Goal: Information Seeking & Learning: Learn about a topic

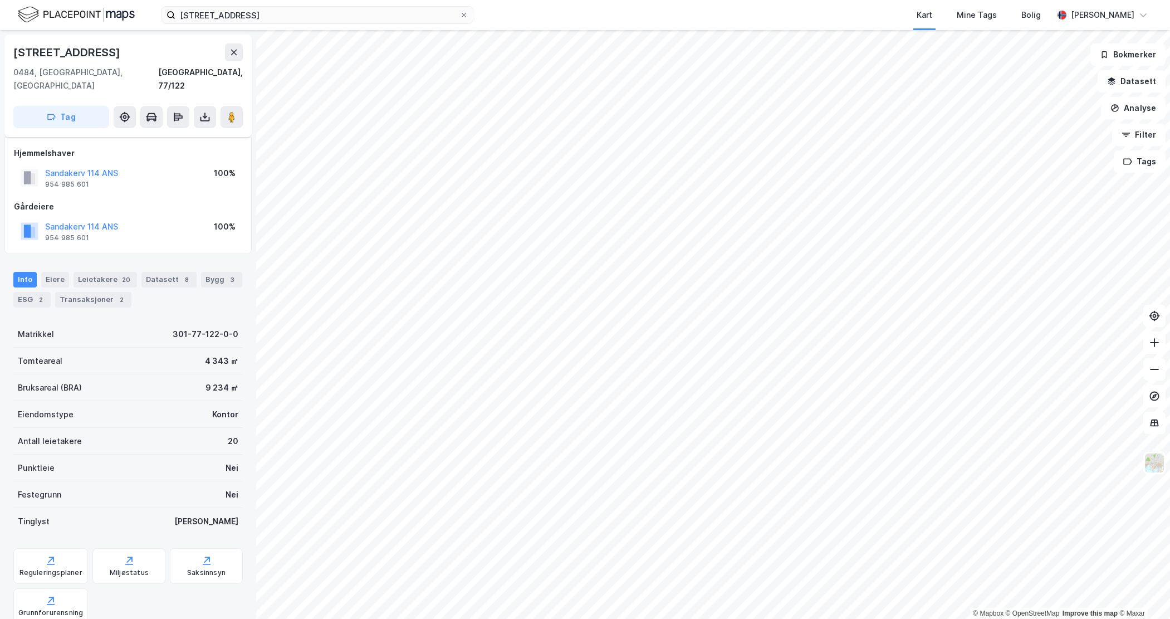
scroll to position [63, 0]
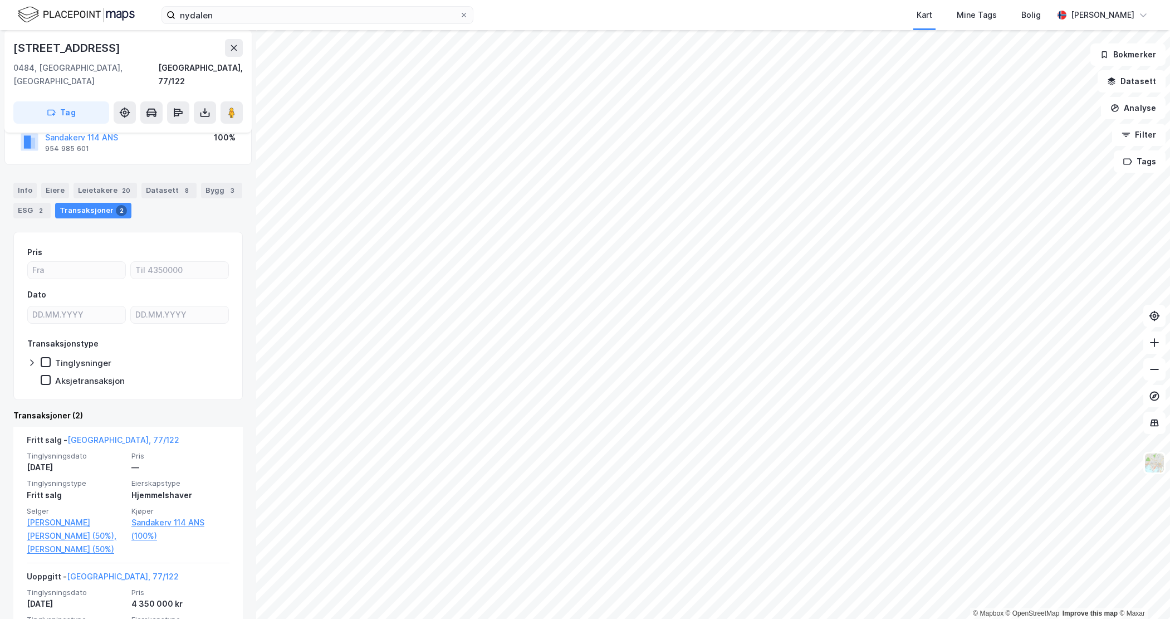
scroll to position [2, 0]
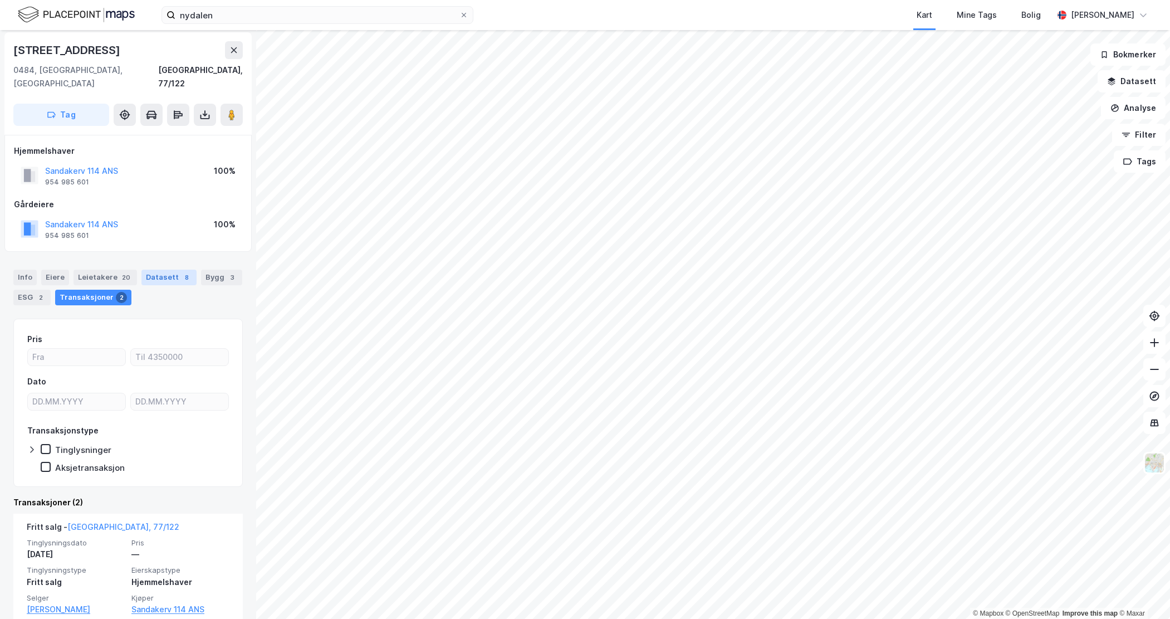
click at [168, 270] on div "Datasett 8" at bounding box center [168, 278] width 55 height 16
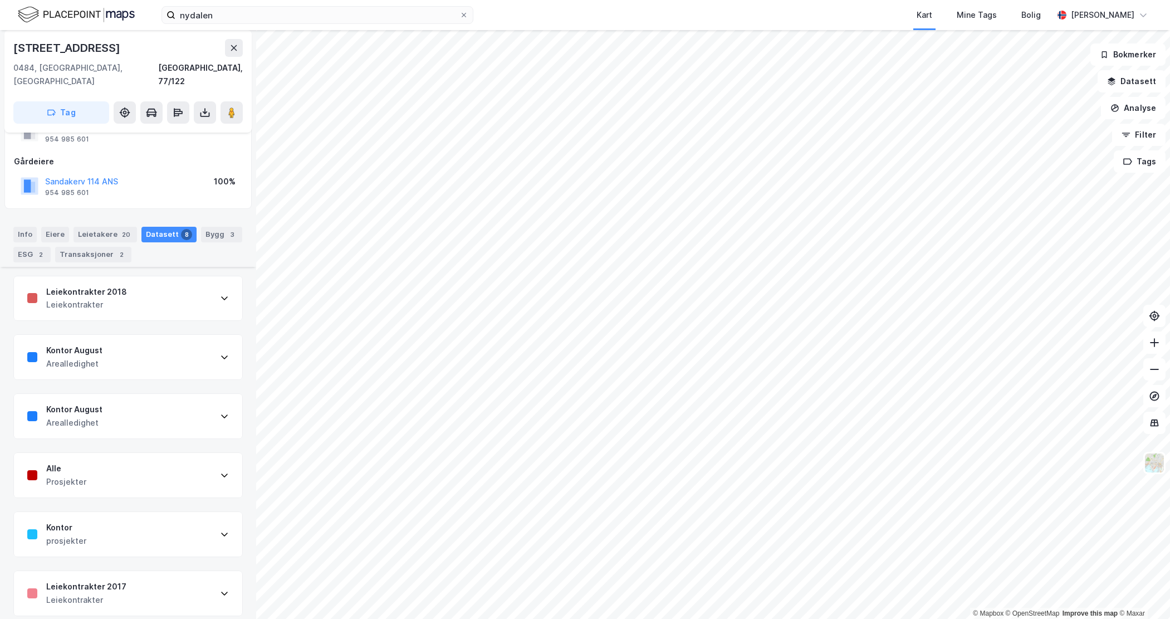
scroll to position [160, 0]
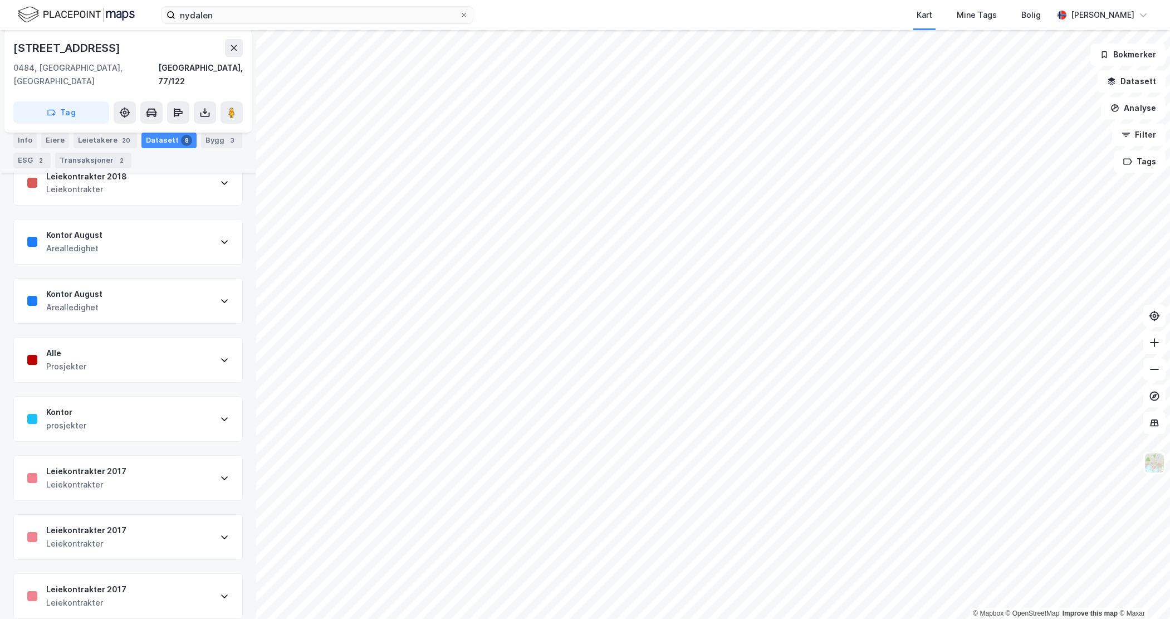
click at [162, 580] on div "Leiekontrakter 2017 Leiekontrakter" at bounding box center [128, 596] width 228 height 45
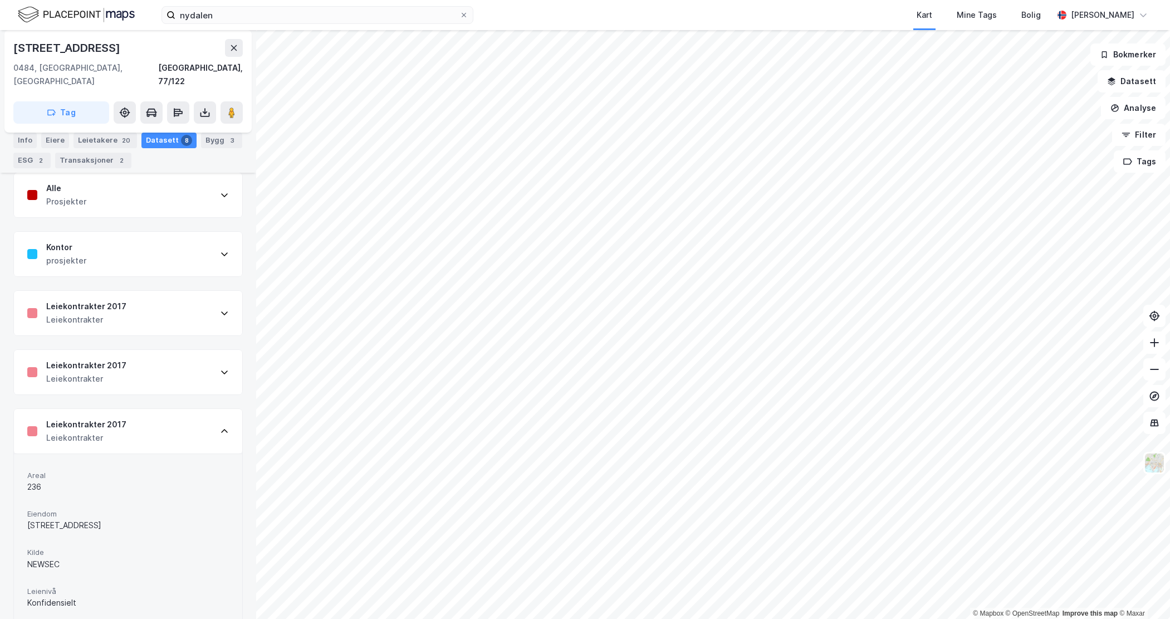
scroll to position [272, 0]
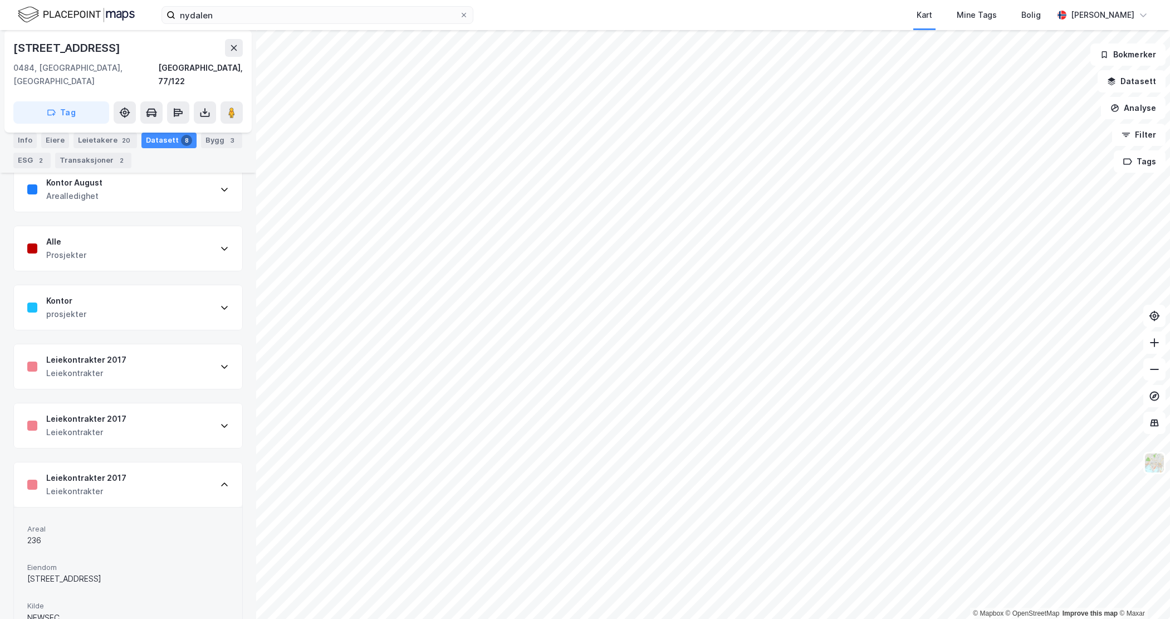
click at [127, 305] on div "Kontor prosjekter" at bounding box center [128, 307] width 228 height 45
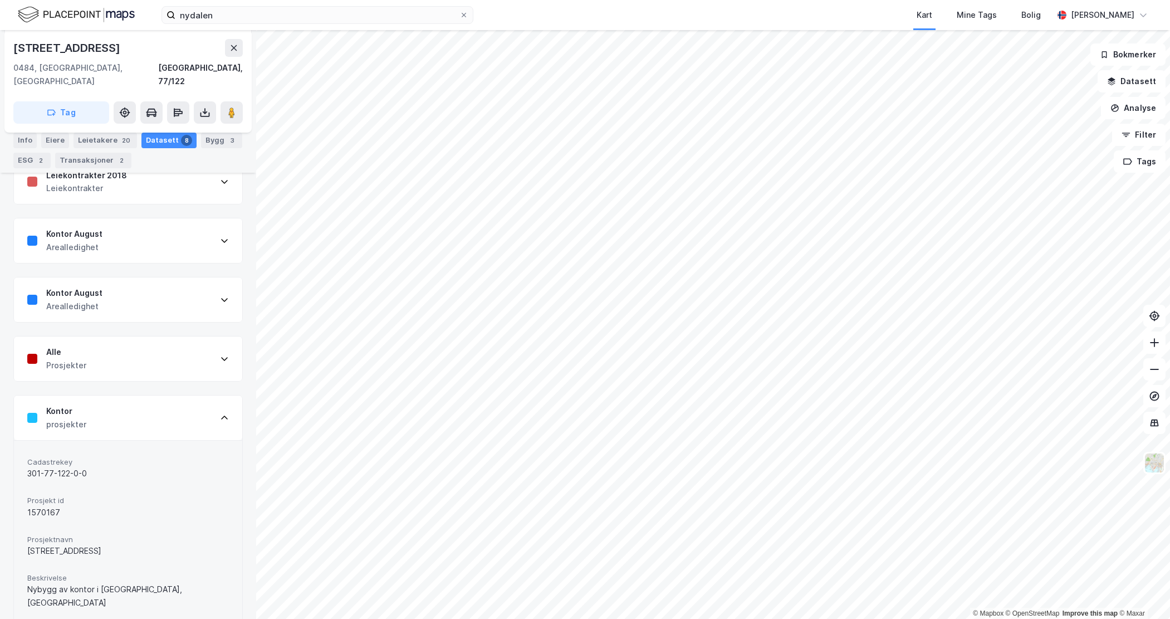
scroll to position [160, 0]
click at [118, 348] on div "Alle Prosjekter" at bounding box center [128, 360] width 228 height 45
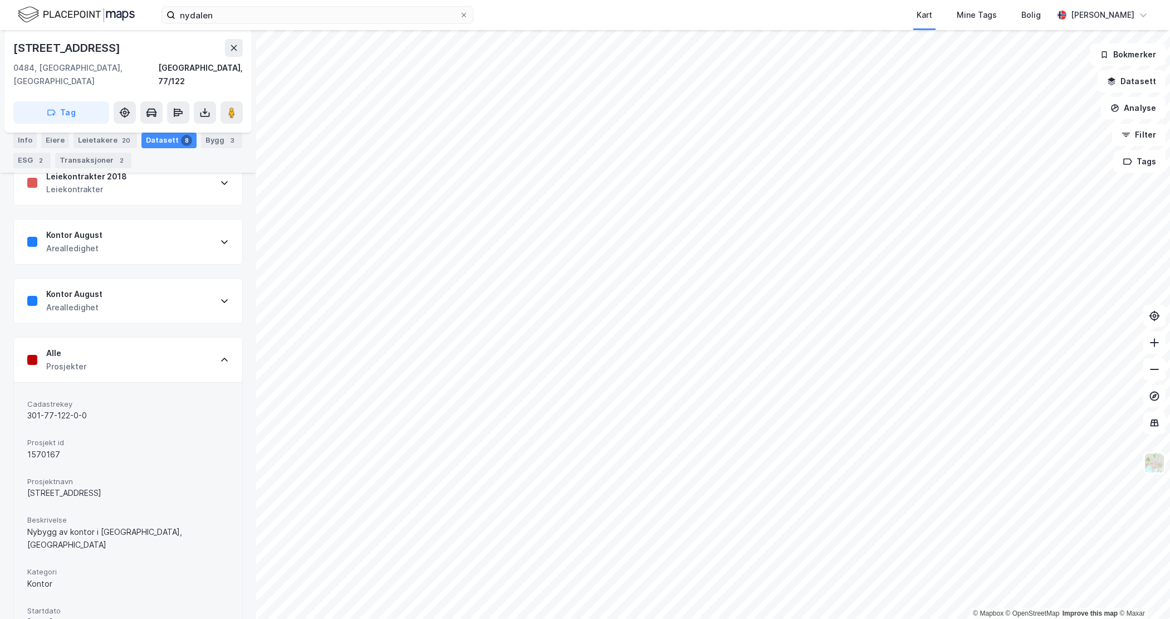
click at [120, 296] on div "Kontor August Arealledighet" at bounding box center [128, 300] width 228 height 45
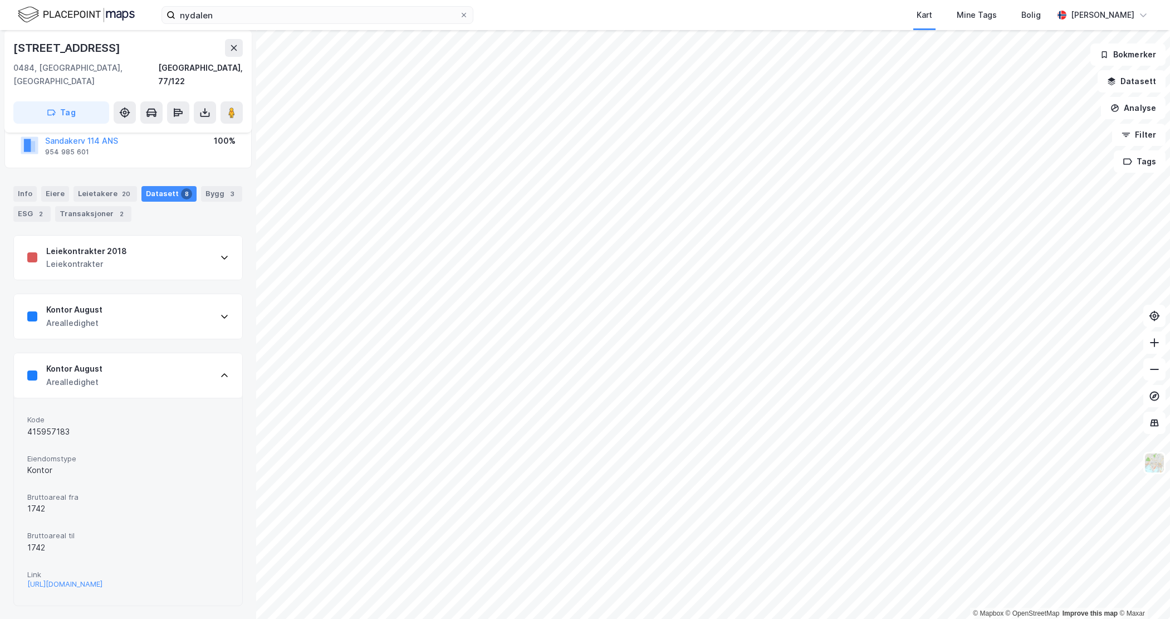
scroll to position [216, 0]
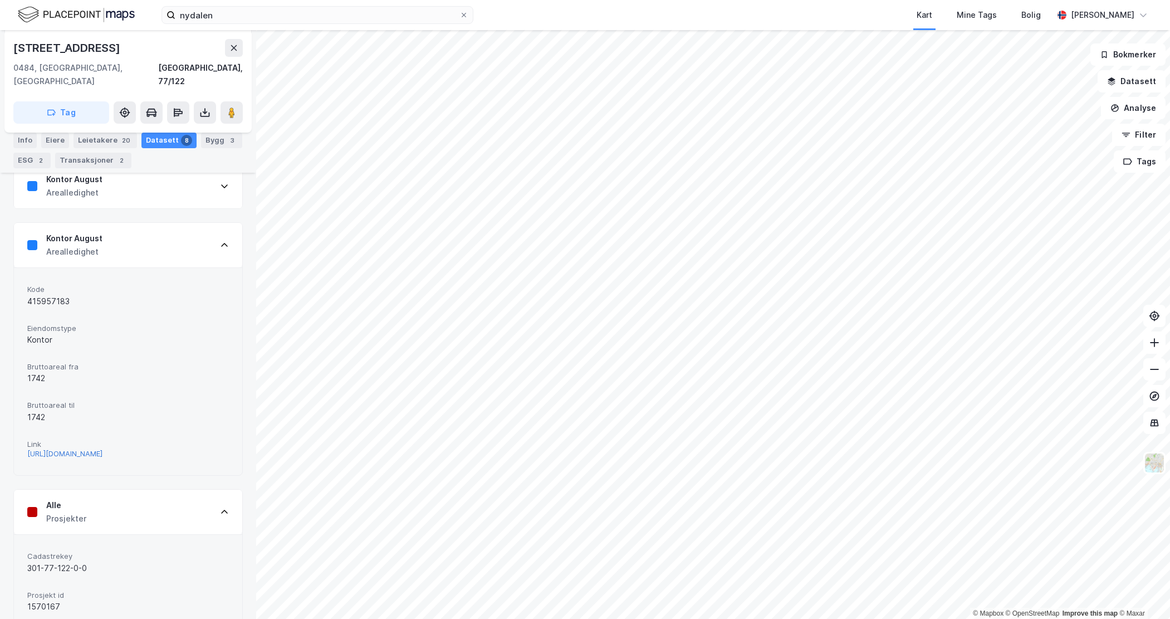
click at [102, 449] on div "[URL][DOMAIN_NAME]" at bounding box center [64, 453] width 75 height 9
click at [120, 248] on div "Kontor August Arealledighet" at bounding box center [128, 245] width 228 height 45
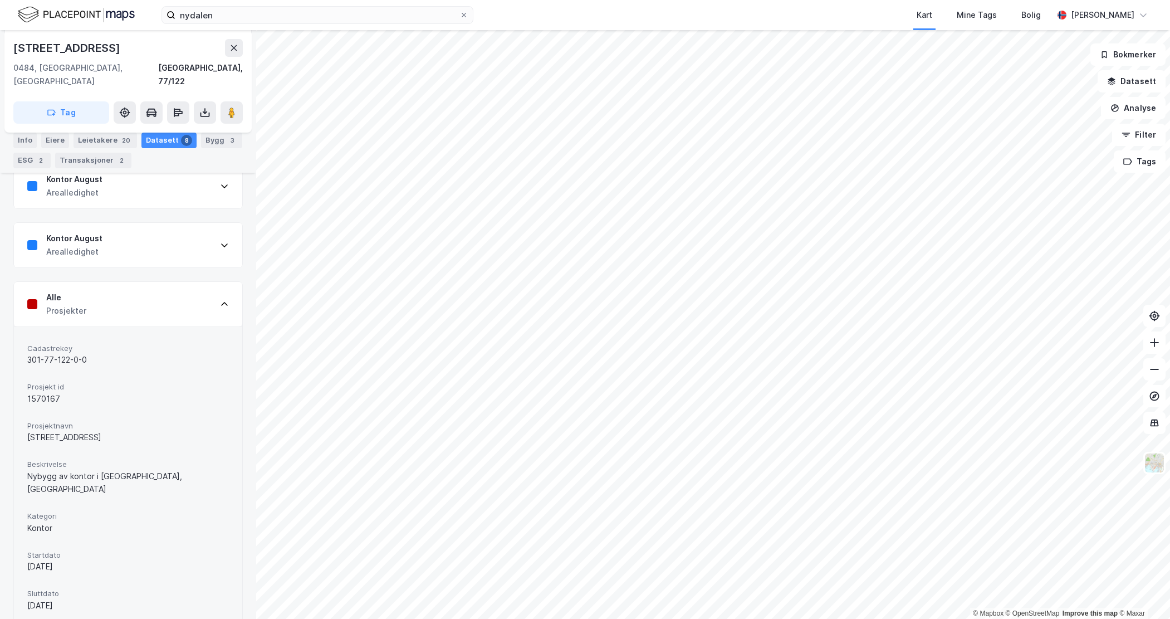
click at [150, 180] on div "Kontor August Arealledighet" at bounding box center [128, 186] width 228 height 45
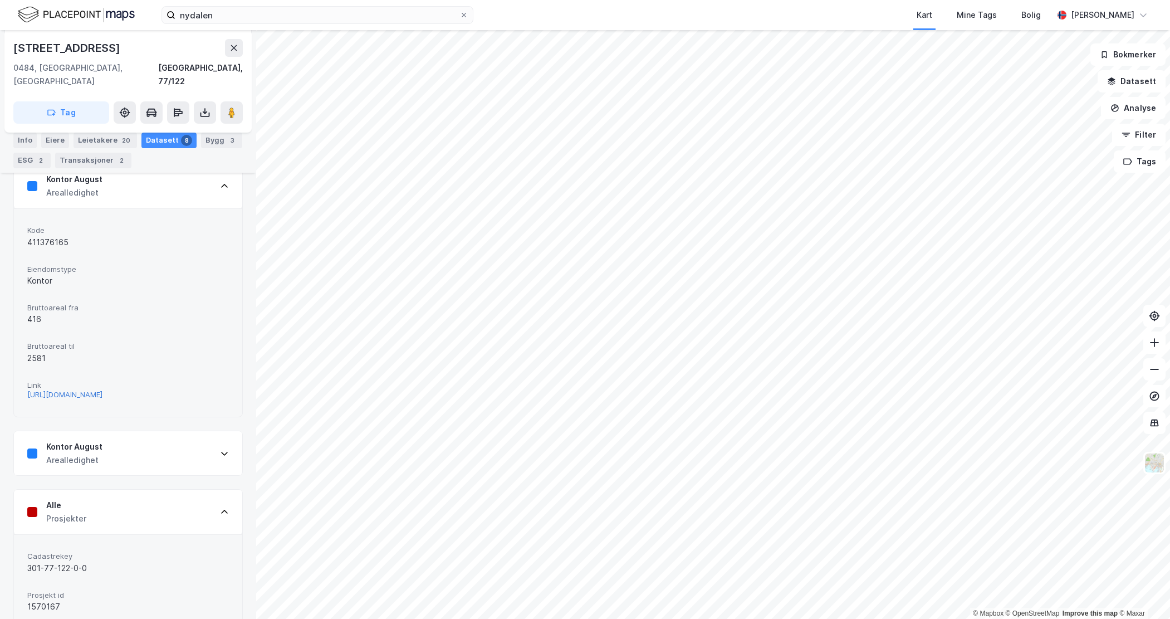
click at [102, 390] on div "[URL][DOMAIN_NAME]" at bounding box center [64, 394] width 75 height 9
